Goal: Check status: Verify the current state of an ongoing process or item

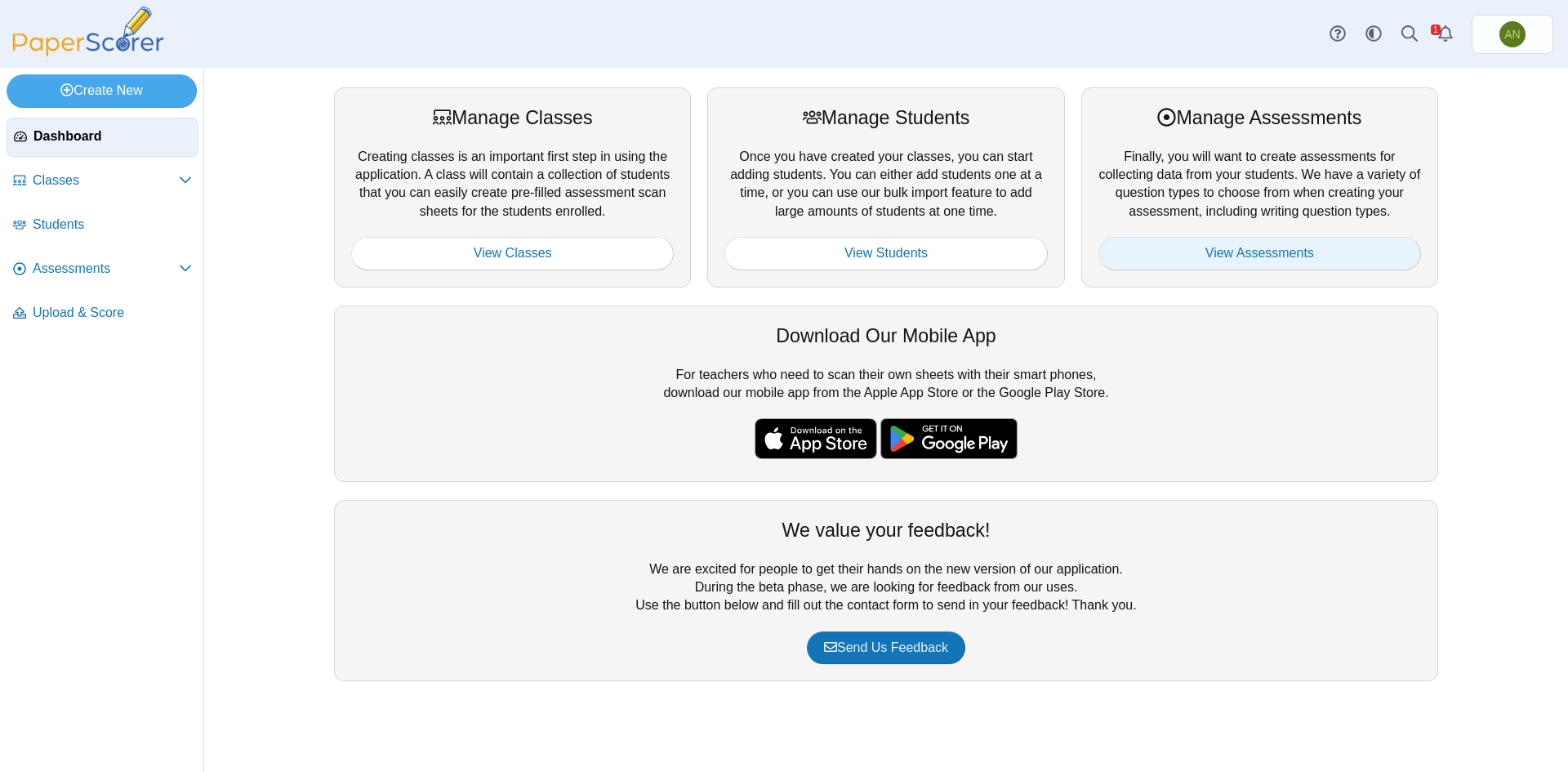
click at [1263, 252] on link "View Assessments" at bounding box center [1260, 253] width 322 height 33
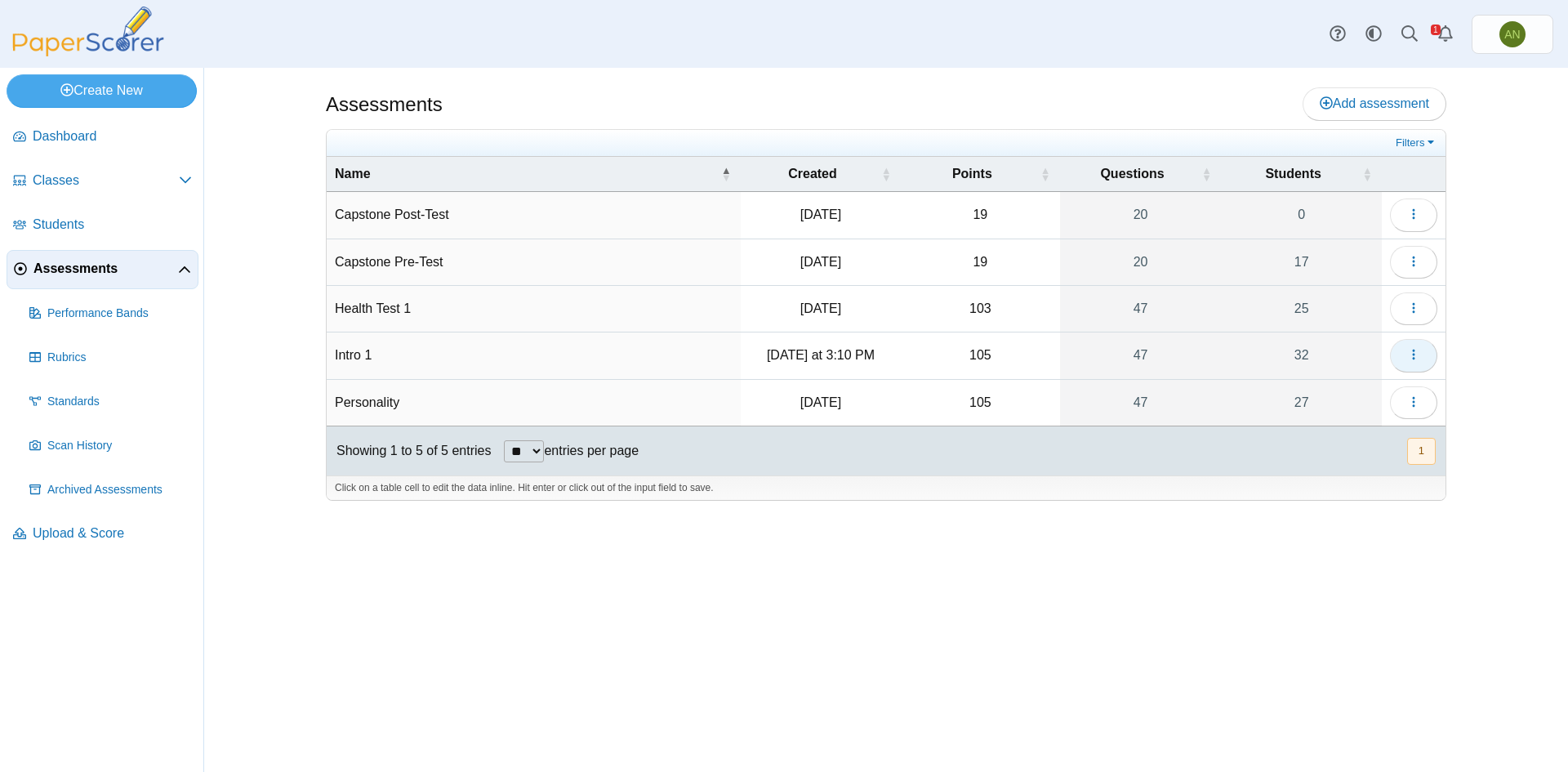
click at [1409, 351] on icon "button" at bounding box center [1413, 354] width 13 height 13
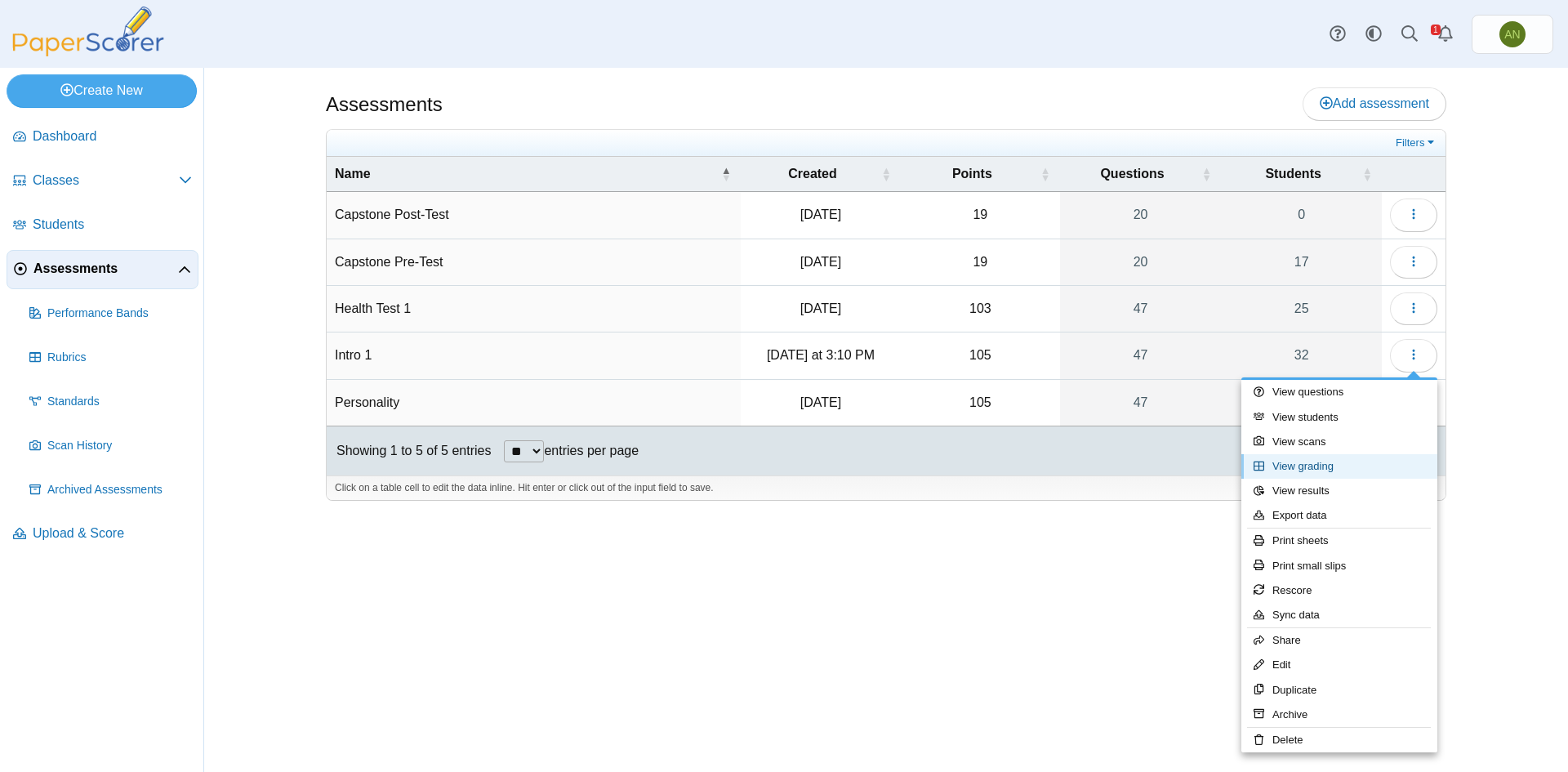
click at [1355, 468] on link "View grading" at bounding box center [1339, 466] width 196 height 25
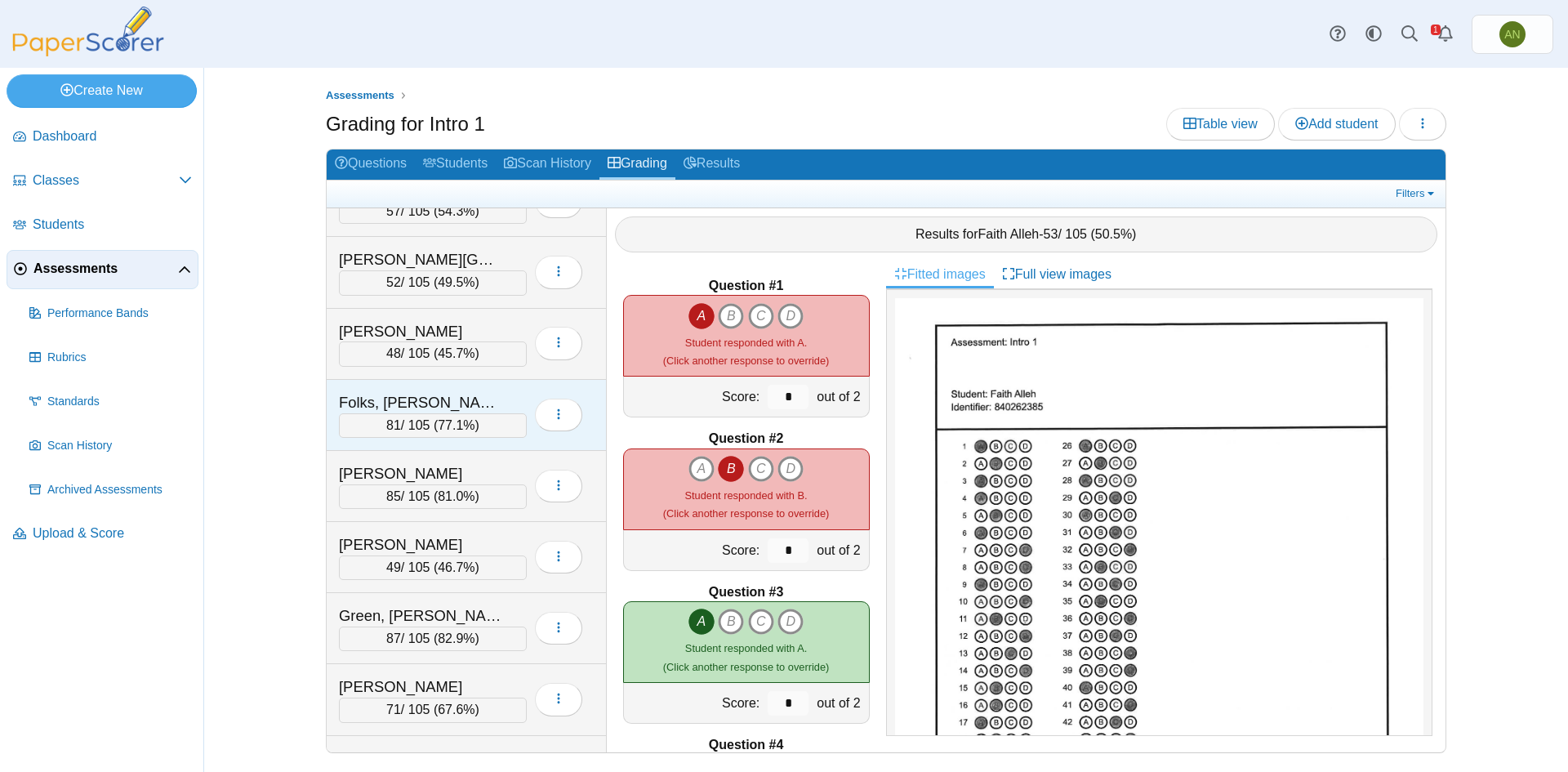
scroll to position [409, 0]
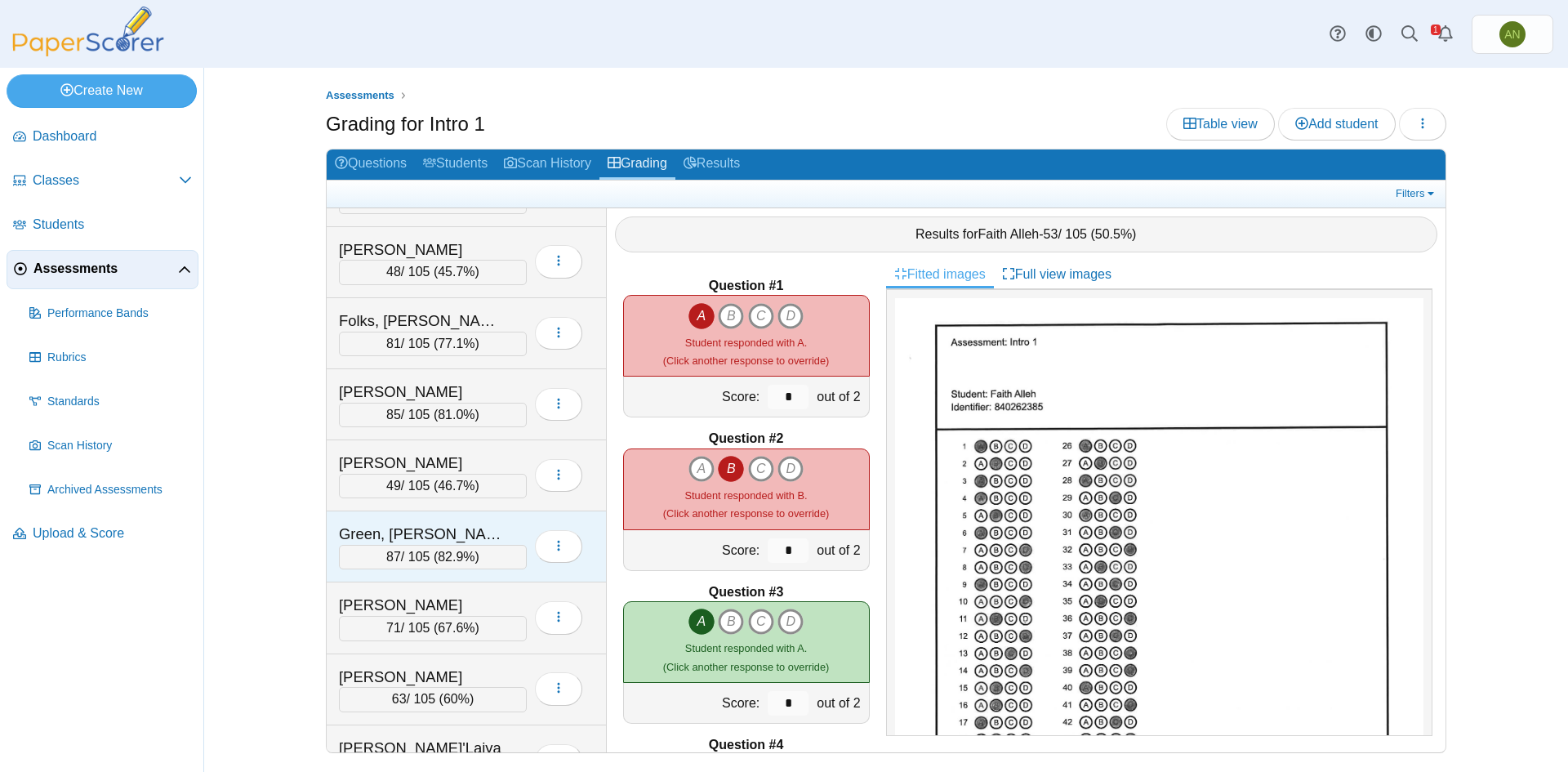
click at [495, 525] on div "Green, [PERSON_NAME]" at bounding box center [420, 534] width 163 height 21
